Goal: Check status

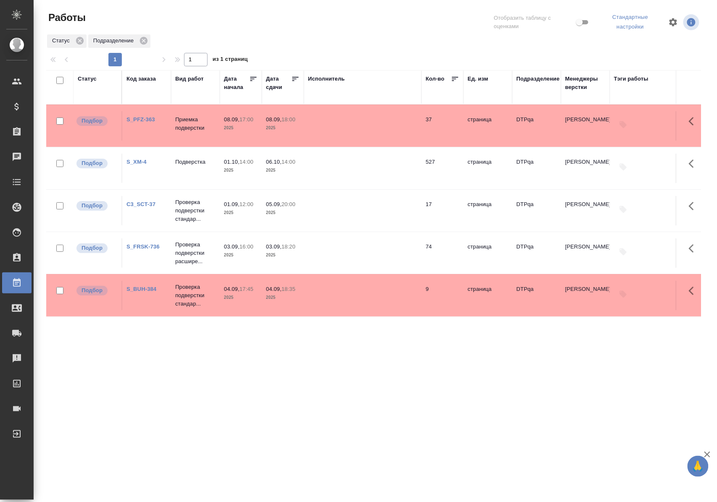
click at [91, 78] on div "Статус" at bounding box center [87, 79] width 19 height 8
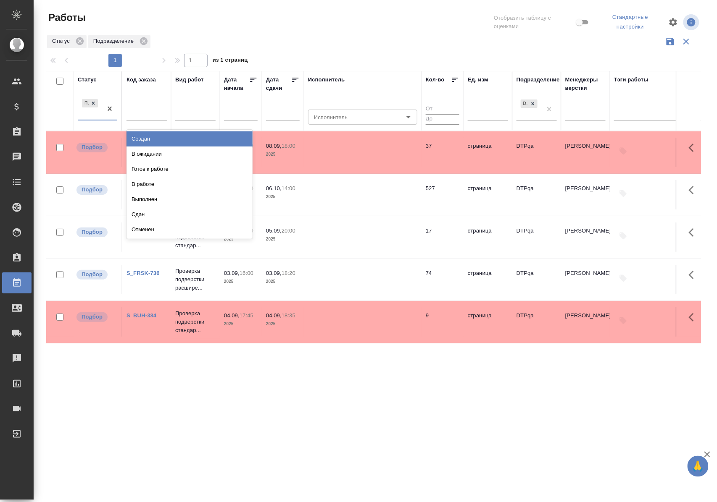
click at [92, 120] on div "Подбор" at bounding box center [97, 109] width 39 height 24
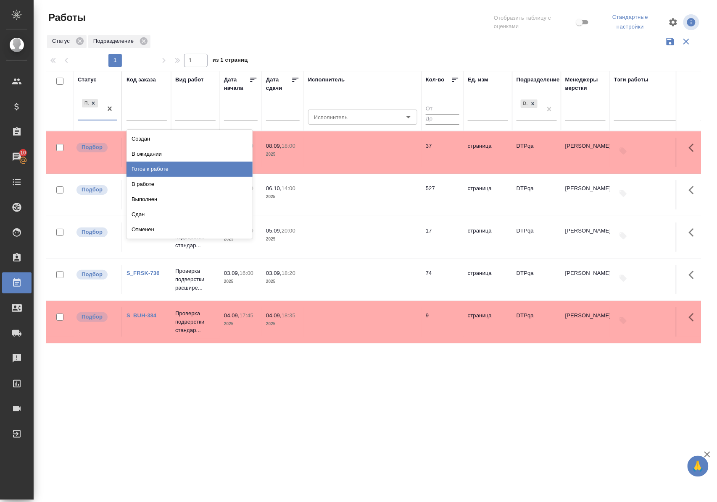
click at [162, 170] on div "Готов к работе" at bounding box center [189, 169] width 126 height 15
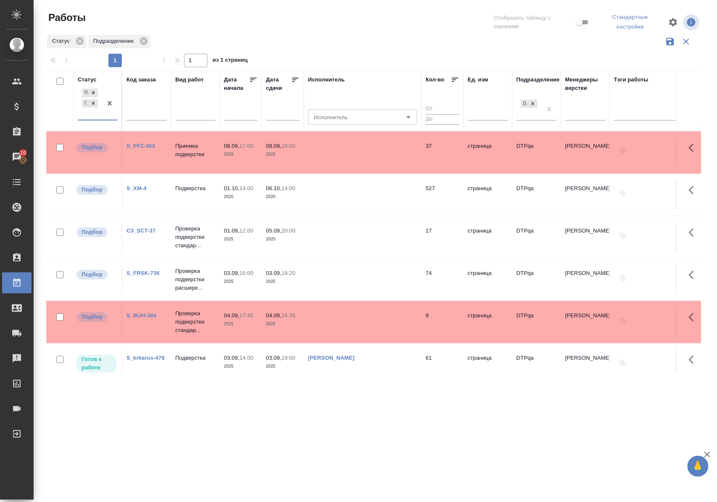
click at [105, 120] on div at bounding box center [109, 103] width 15 height 33
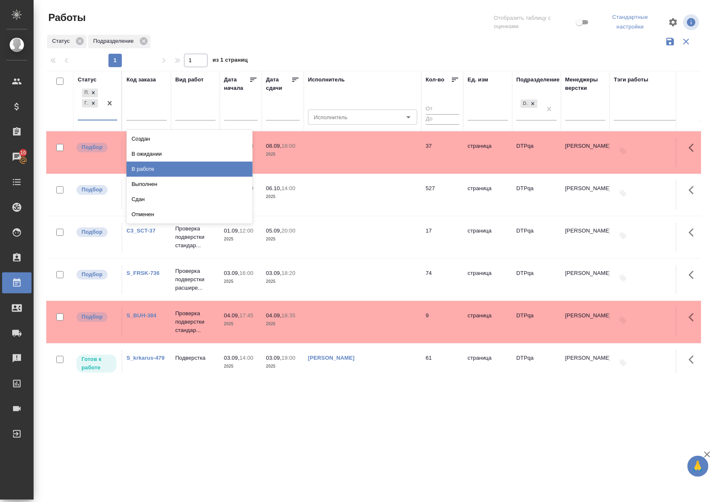
click at [160, 168] on div "В работе" at bounding box center [189, 169] width 126 height 15
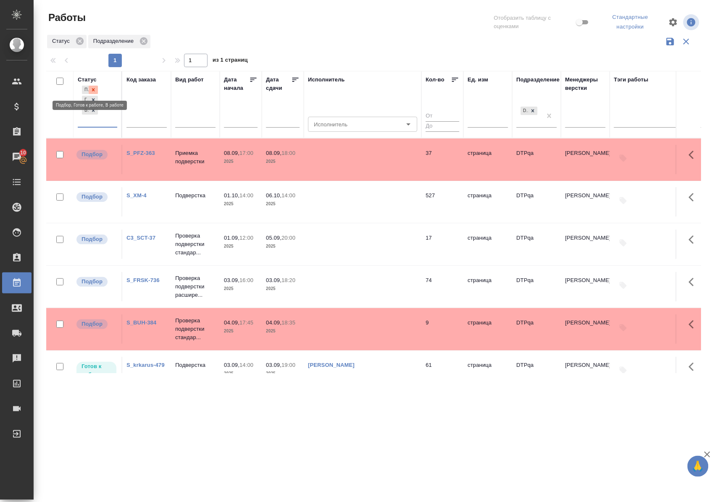
click at [96, 88] on icon at bounding box center [93, 90] width 6 height 6
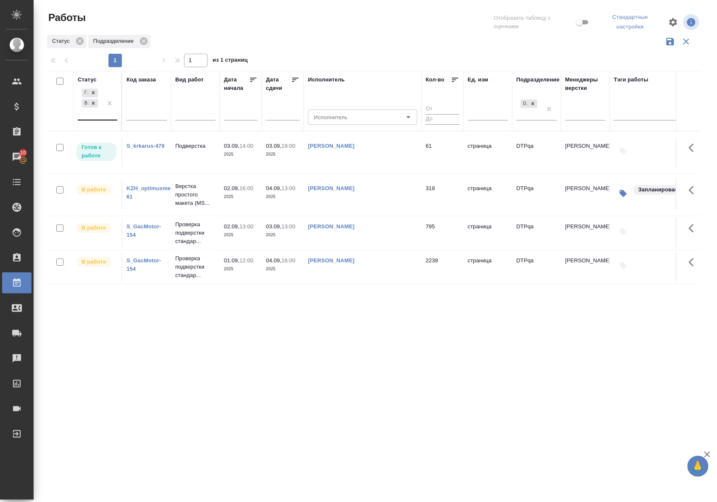
click at [93, 77] on div "Статус" at bounding box center [87, 80] width 19 height 8
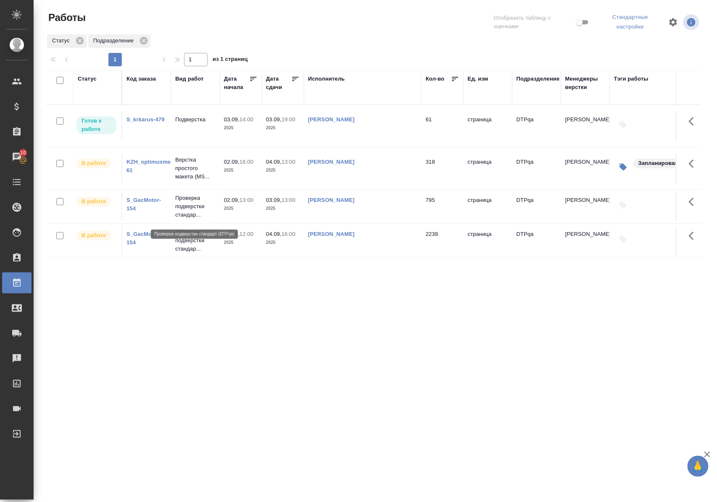
click at [187, 215] on p "Проверка подверстки стандар..." at bounding box center [195, 206] width 40 height 25
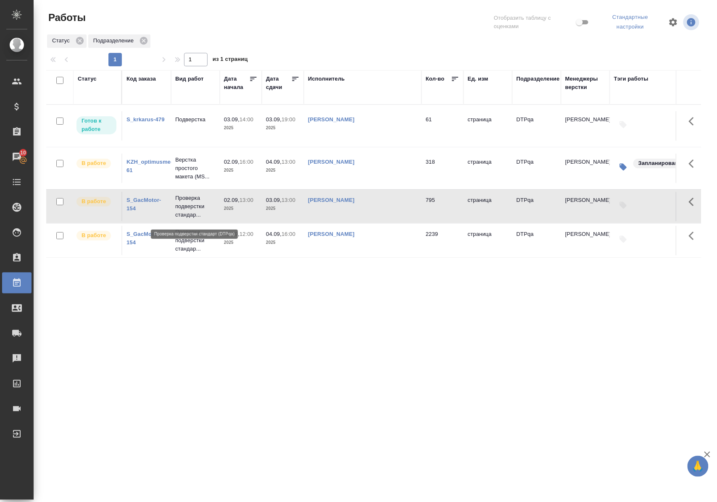
click at [187, 215] on p "Проверка подверстки стандар..." at bounding box center [195, 206] width 40 height 25
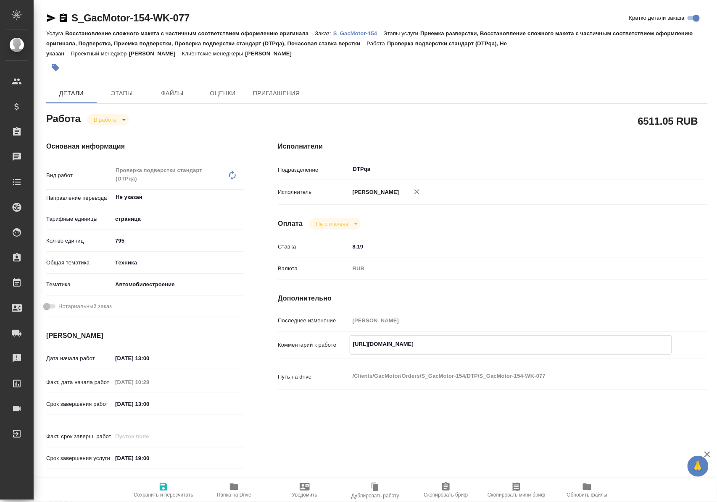
drag, startPoint x: 352, startPoint y: 351, endPoint x: 536, endPoint y: 352, distance: 184.4
click at [536, 352] on textarea "https://tera.awatera.com/Work/686e85288a833ccf0e3728a4/" at bounding box center [510, 344] width 321 height 14
click at [373, 34] on p "S_GacMotor-154" at bounding box center [358, 33] width 50 height 6
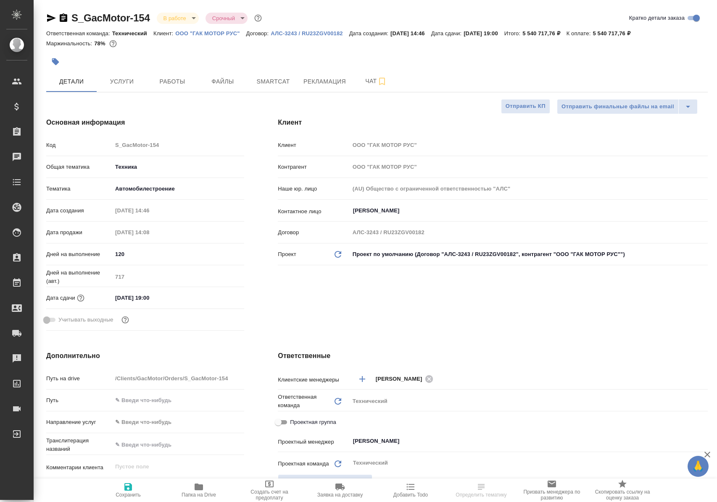
select select "RU"
click at [181, 78] on span "Работы" at bounding box center [172, 81] width 40 height 10
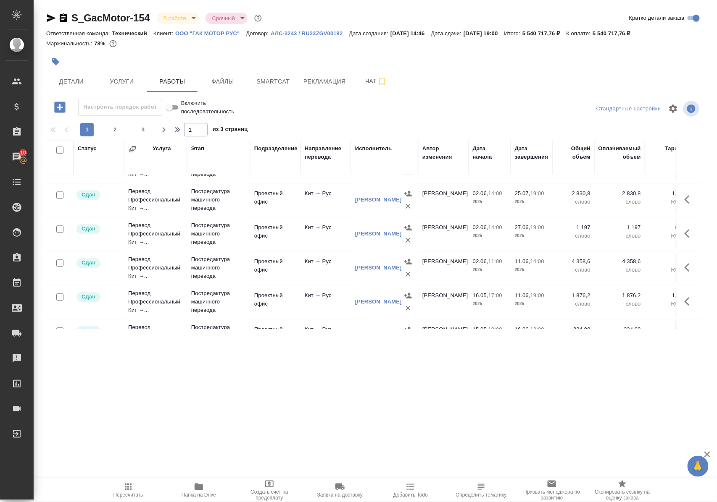
scroll to position [708, 0]
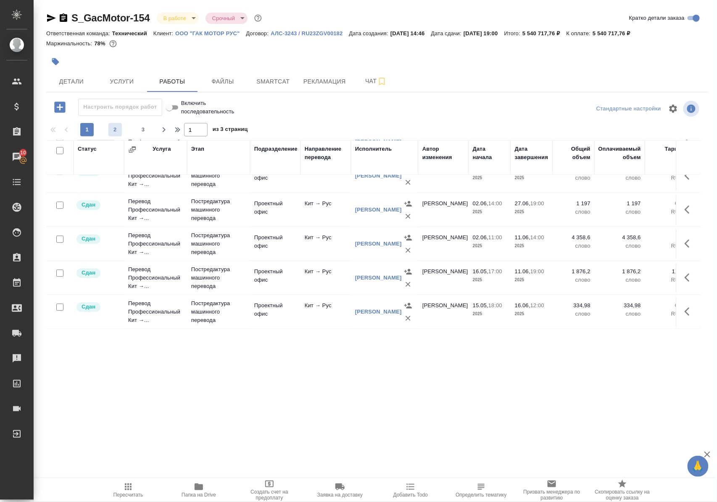
click at [116, 134] on span "2" at bounding box center [114, 130] width 13 height 8
type input "2"
